Goal: Task Accomplishment & Management: Manage account settings

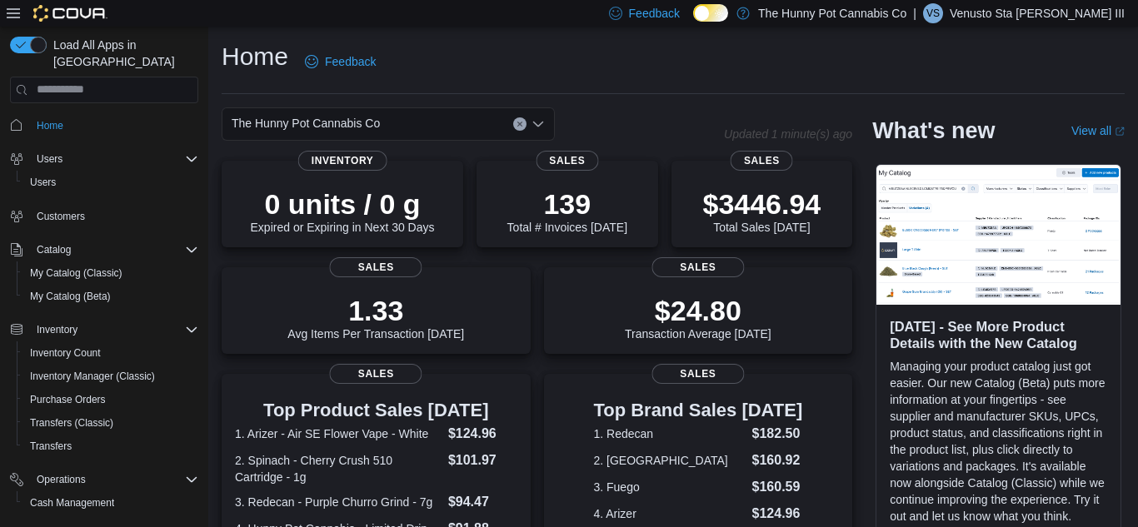
click at [1061, 17] on p "Venusto Sta Maria III" at bounding box center [1037, 13] width 175 height 20
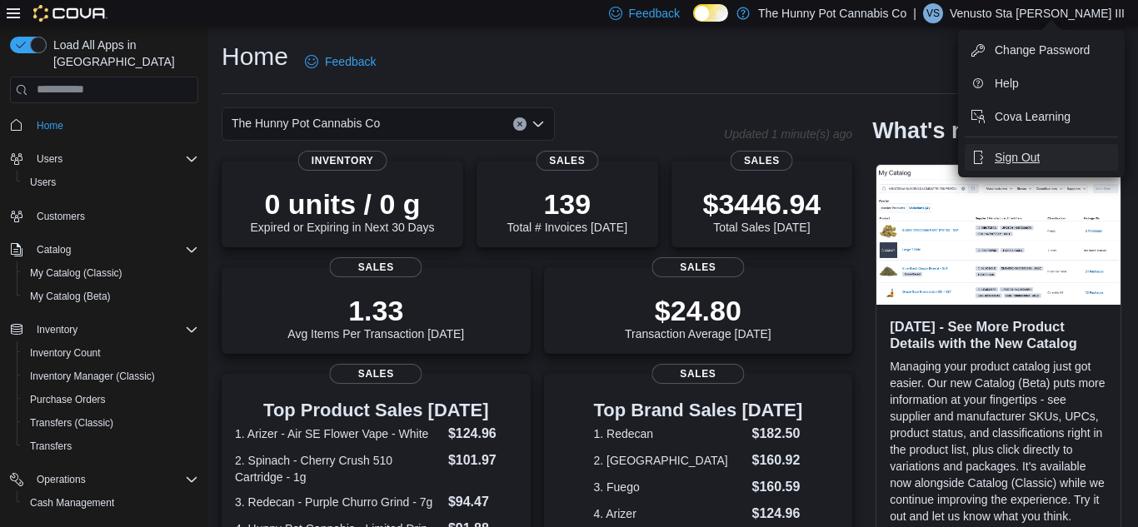
click at [1027, 144] on button "Sign Out" at bounding box center [1041, 157] width 153 height 27
